Goal: Information Seeking & Learning: Check status

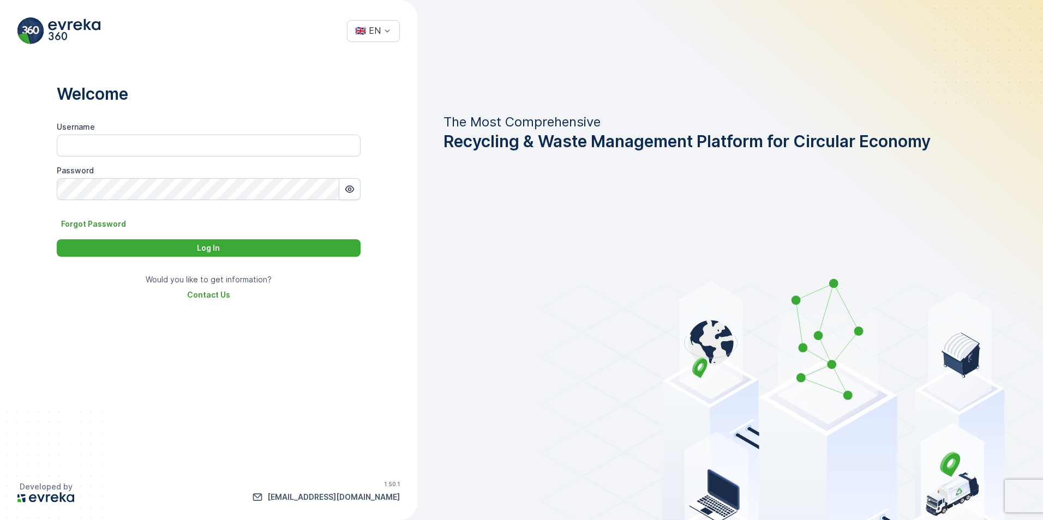
type input "[PERSON_NAME].Bashaaib"
click at [267, 246] on div "Log In" at bounding box center [208, 248] width 291 height 11
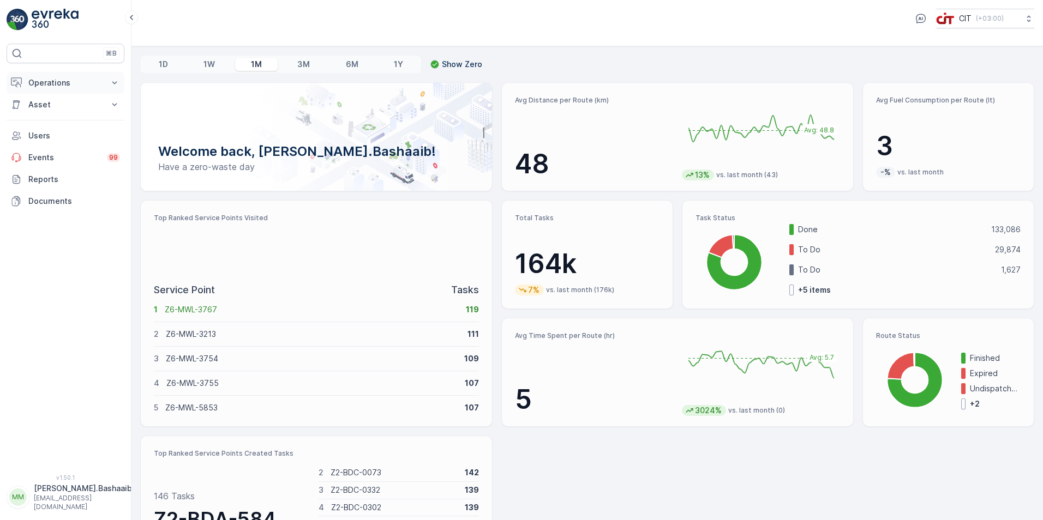
click at [79, 82] on p "Operations" at bounding box center [65, 82] width 74 height 11
click at [79, 100] on link "Insights" at bounding box center [73, 101] width 101 height 15
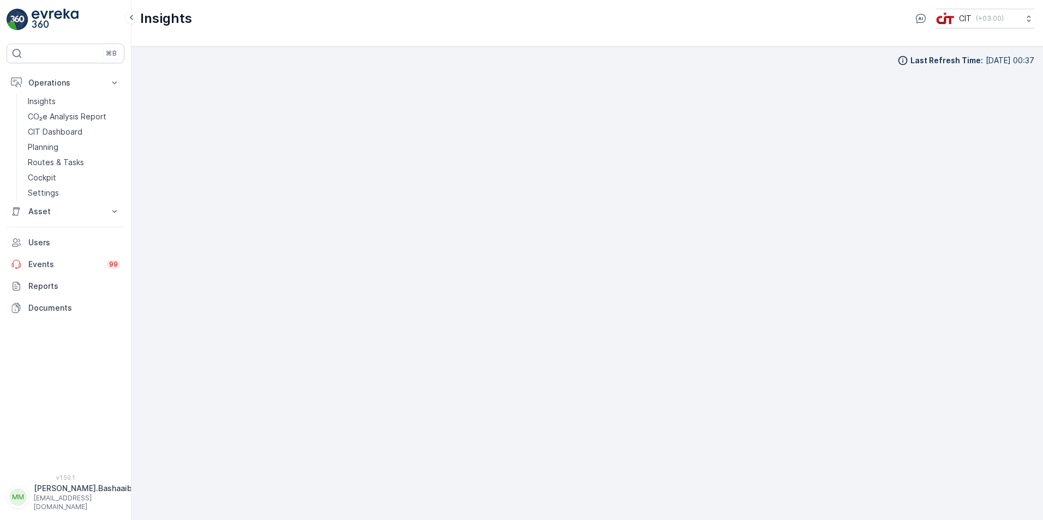
scroll to position [11, 0]
click at [747, 58] on div "Last Refresh Time : [DATE] 00:37" at bounding box center [587, 272] width 894 height 457
click at [61, 494] on p "[PERSON_NAME].Bashaaib" at bounding box center [83, 488] width 98 height 11
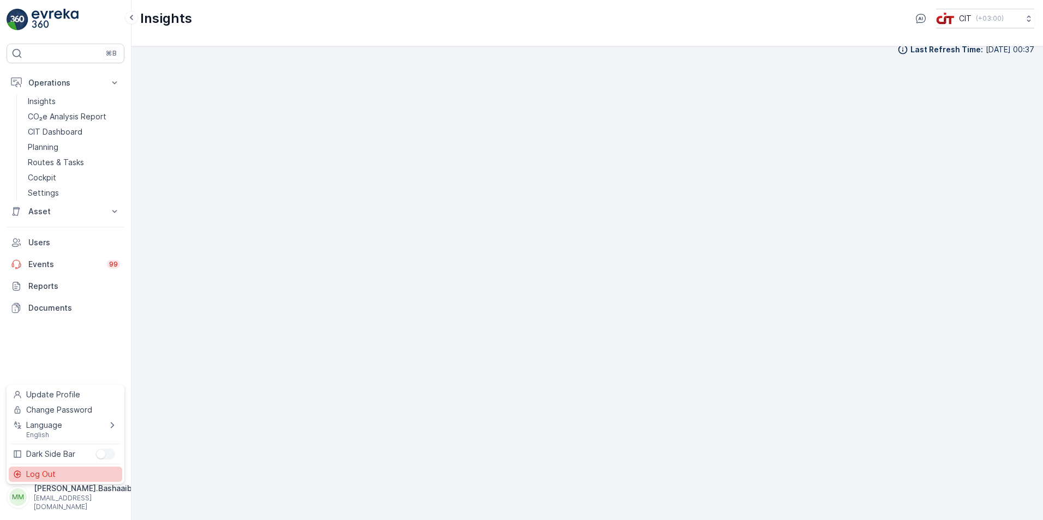
click at [53, 471] on span "Log Out" at bounding box center [40, 474] width 29 height 11
